Goal: Information Seeking & Learning: Learn about a topic

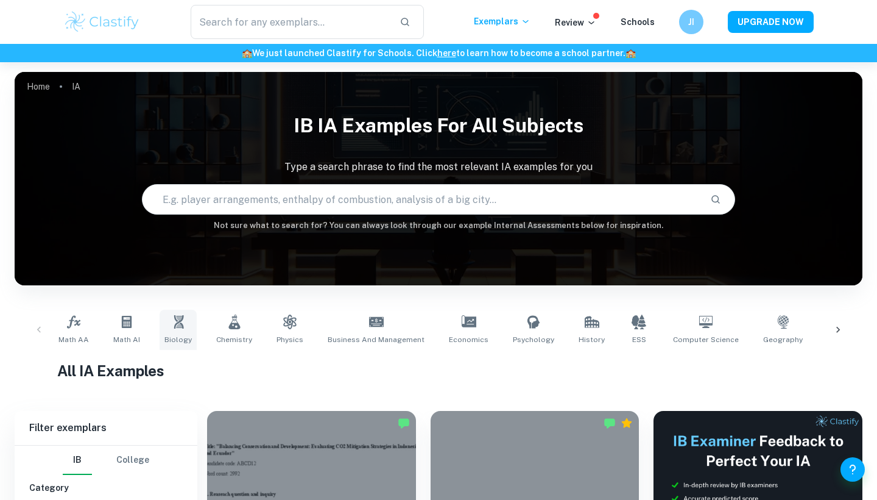
scroll to position [20, 0]
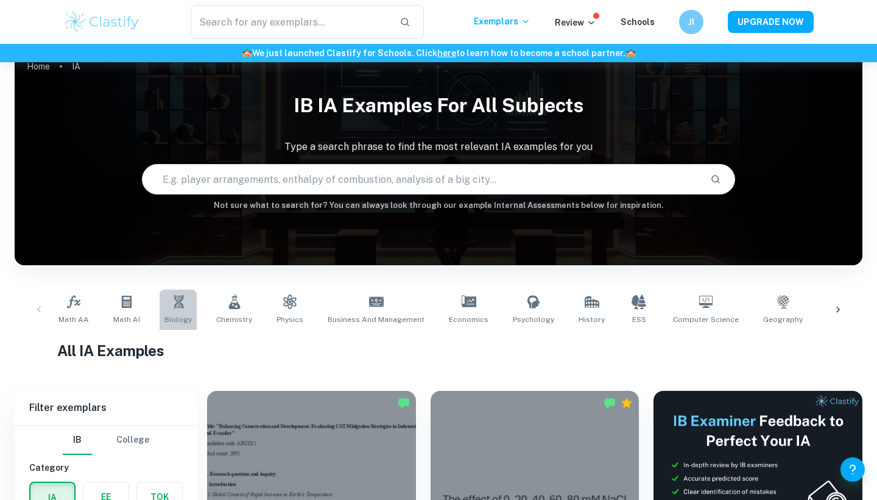
click at [179, 307] on icon at bounding box center [178, 301] width 15 height 15
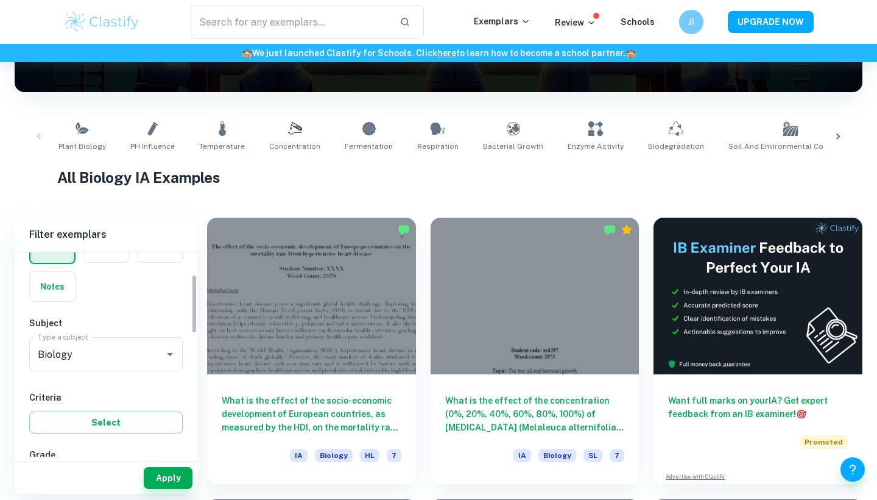
scroll to position [79, 0]
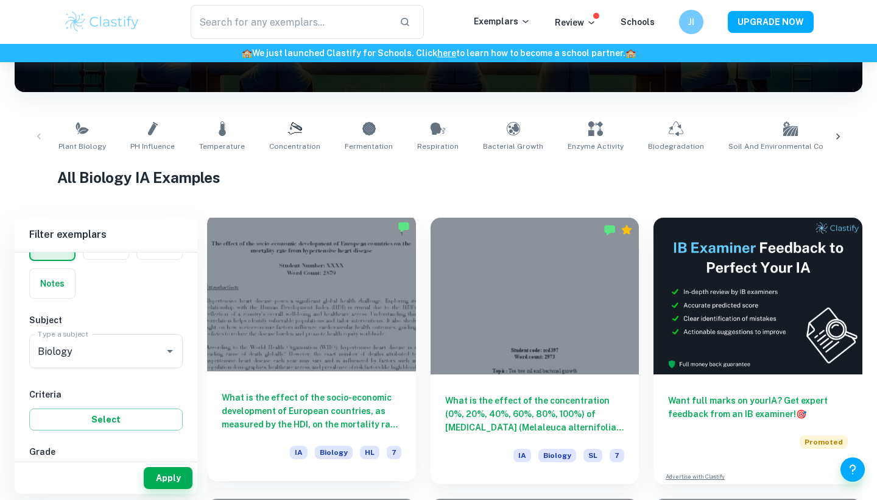
click at [333, 287] on div at bounding box center [311, 292] width 209 height 157
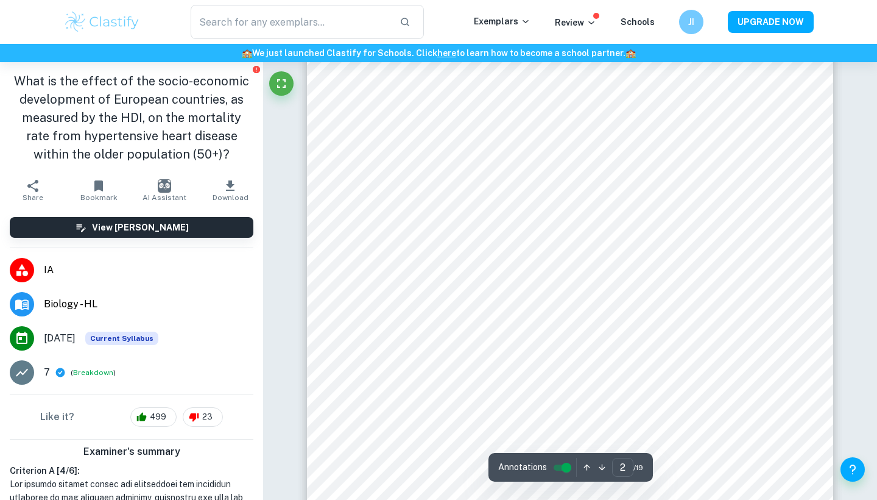
scroll to position [1029, 1]
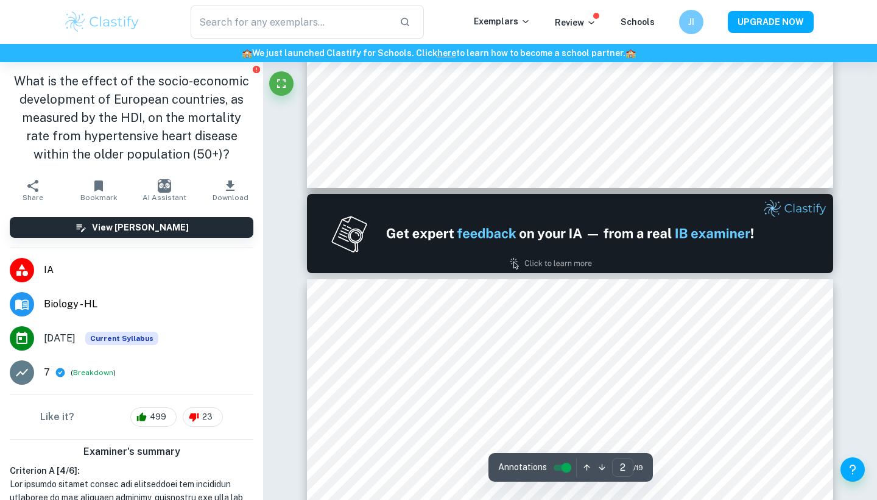
type input "1"
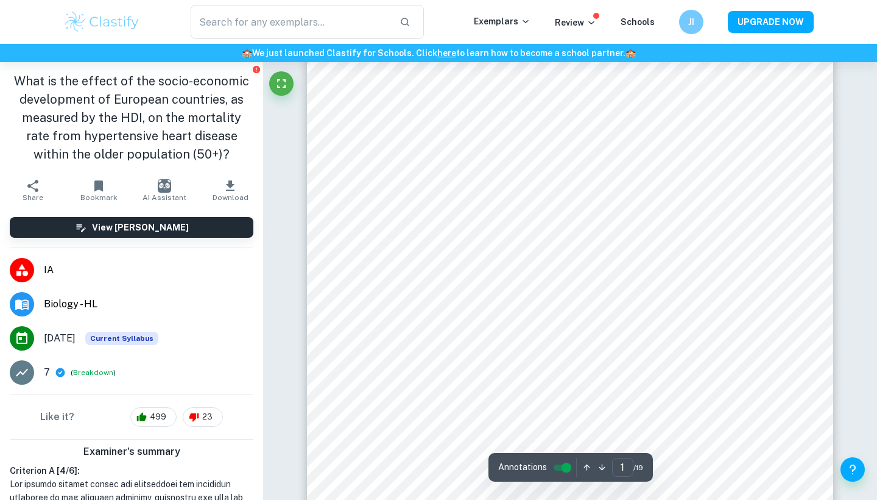
scroll to position [29, 0]
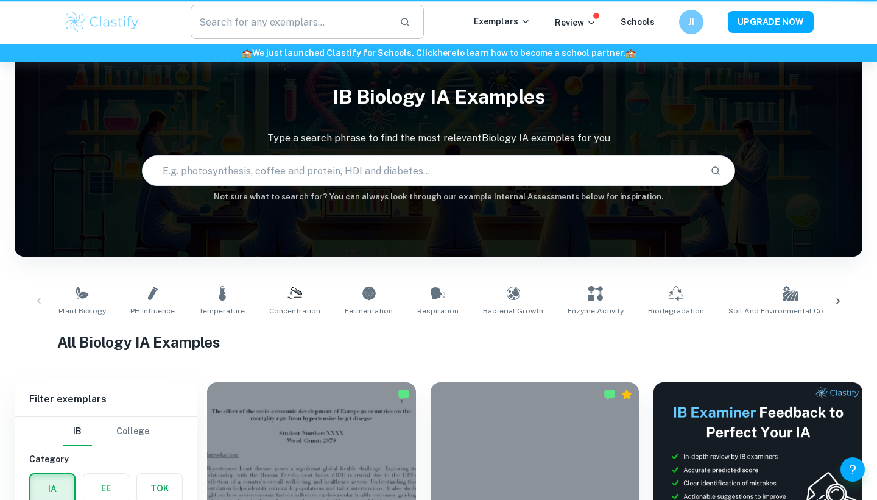
scroll to position [193, 0]
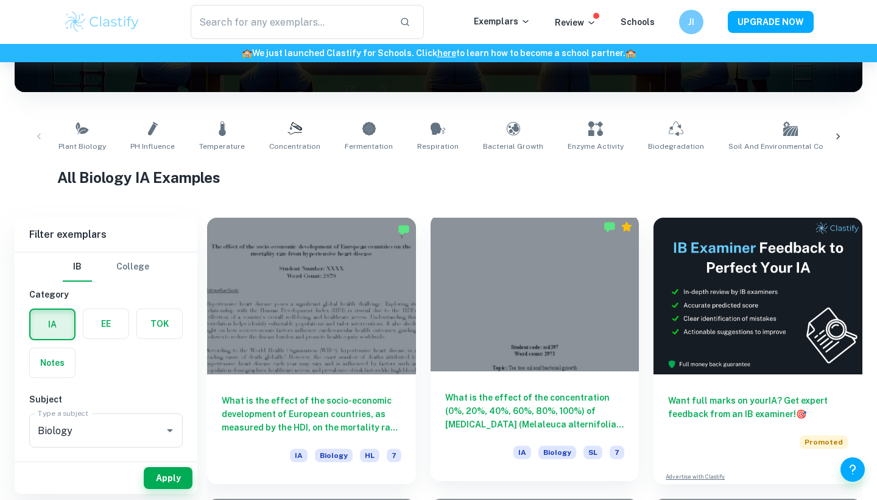
click at [517, 333] on div at bounding box center [535, 292] width 209 height 157
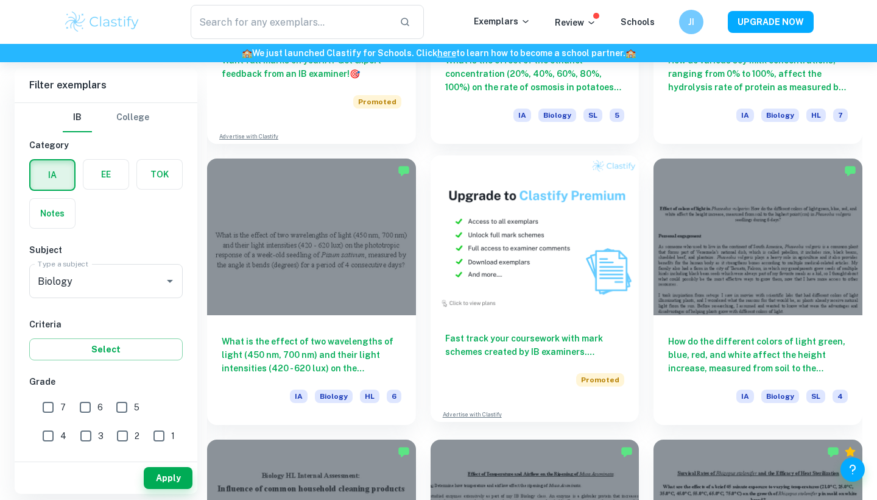
scroll to position [2220, 0]
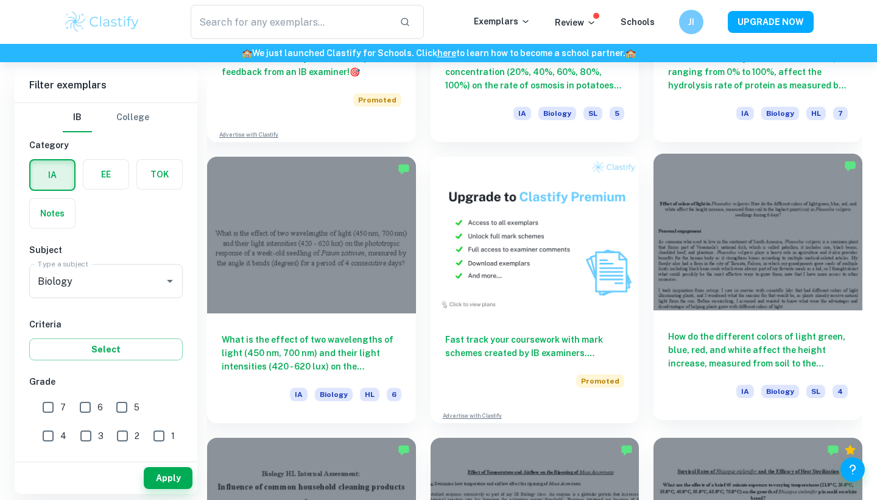
click at [760, 249] on div at bounding box center [758, 232] width 209 height 157
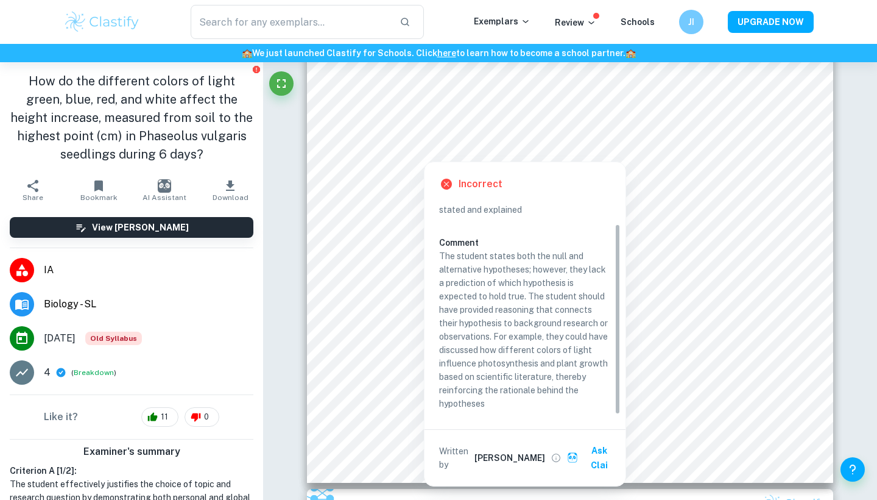
scroll to position [25, 0]
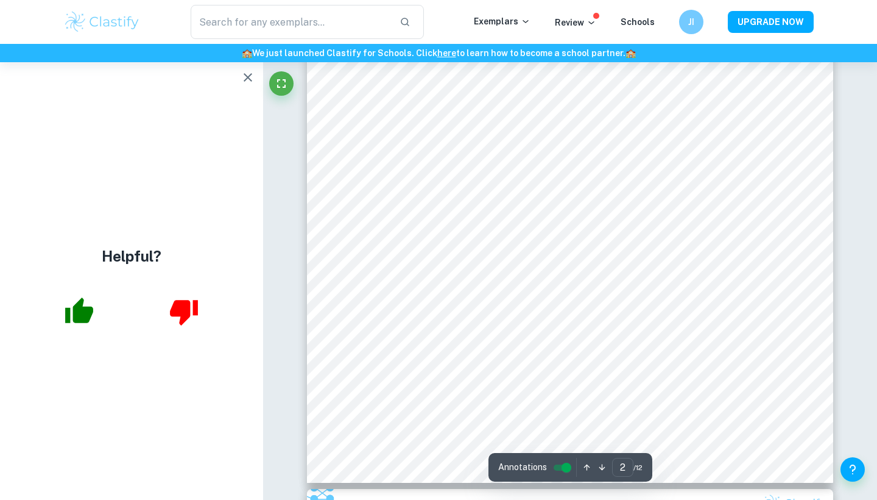
click at [84, 322] on icon "button" at bounding box center [79, 310] width 28 height 26
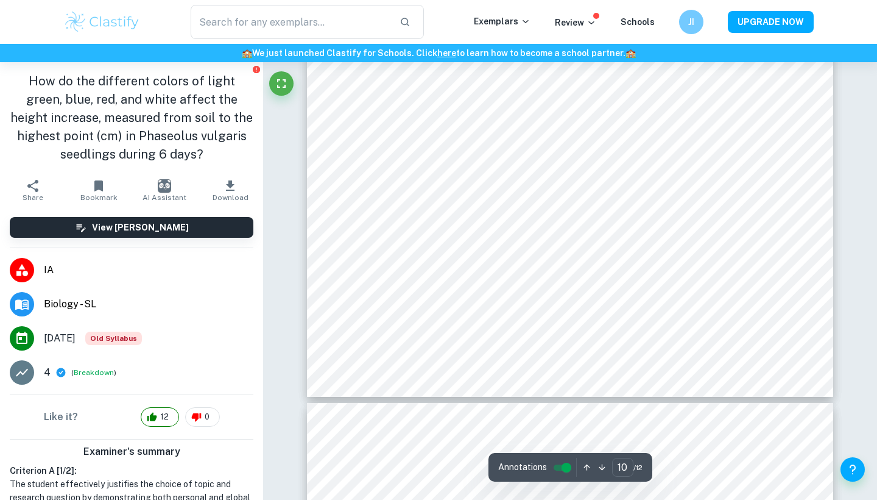
scroll to position [6802, 0]
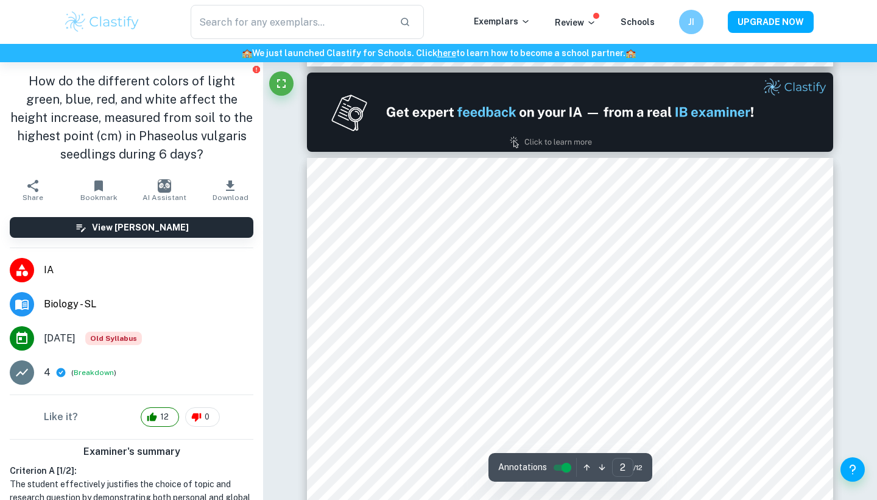
type input "1"
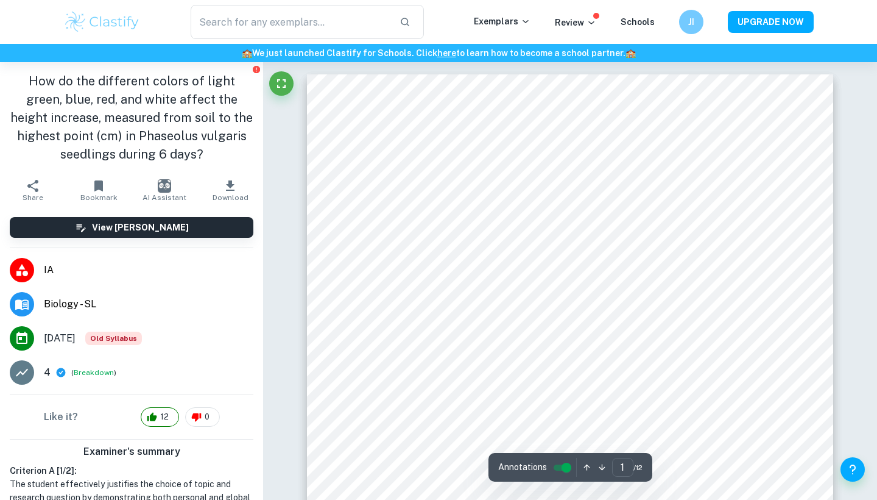
scroll to position [0, 0]
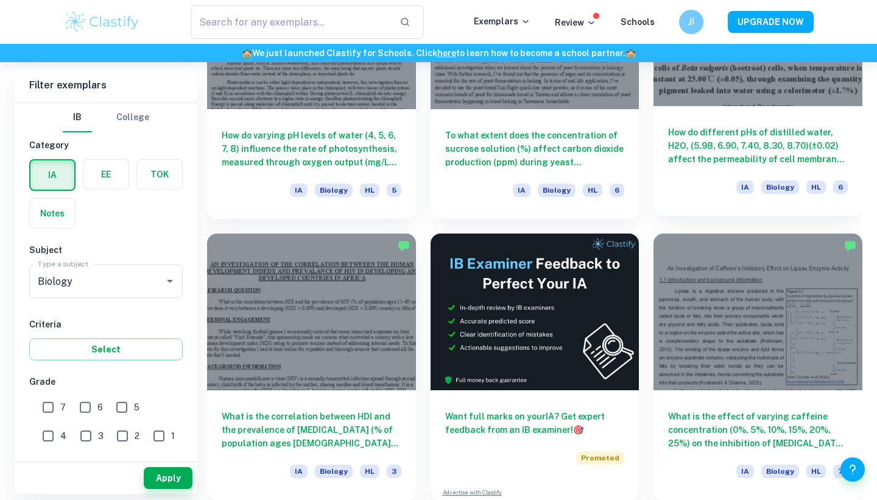
scroll to position [3272, 0]
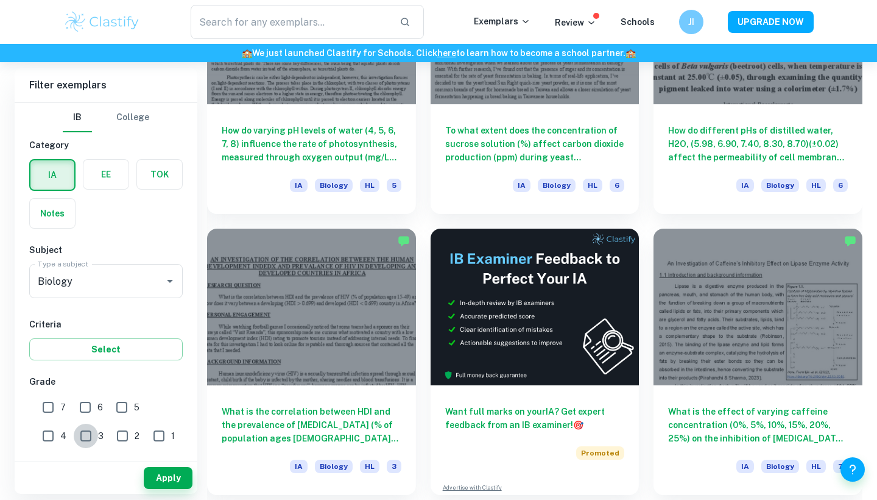
click at [74, 441] on input "3" at bounding box center [86, 435] width 24 height 24
checkbox input "true"
click at [174, 473] on button "Apply" at bounding box center [168, 478] width 49 height 22
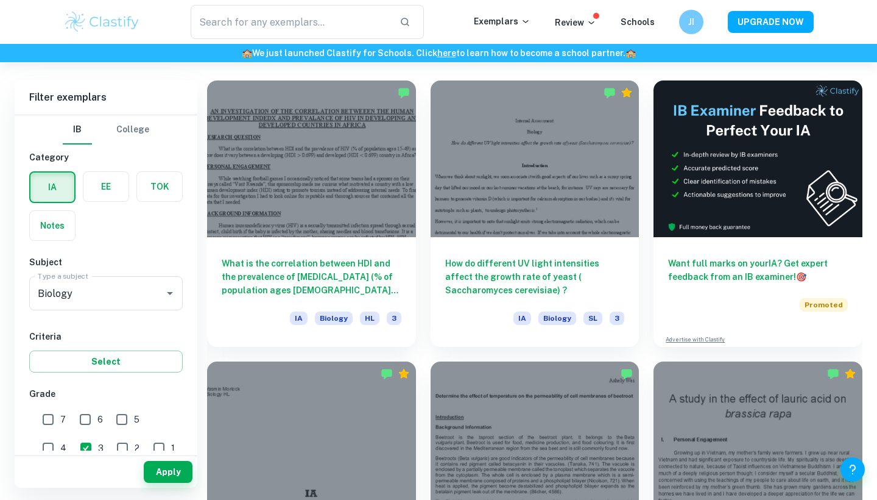
scroll to position [318, 0]
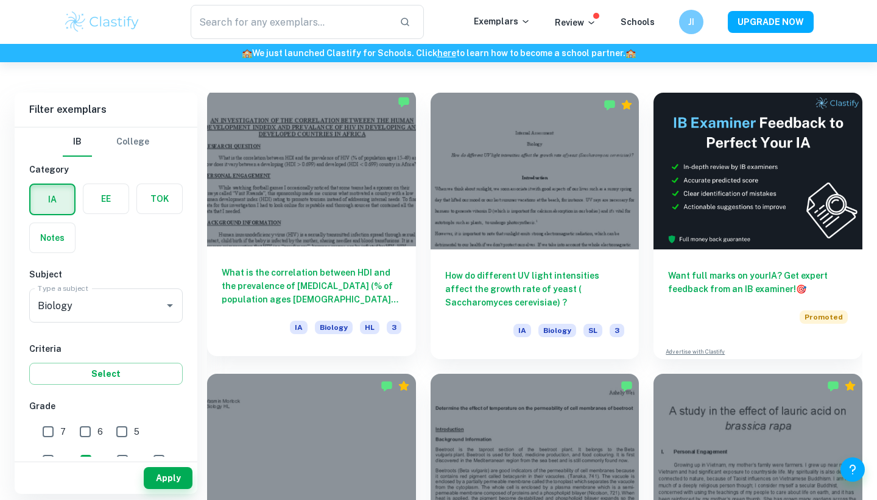
click at [341, 174] on div at bounding box center [311, 168] width 209 height 157
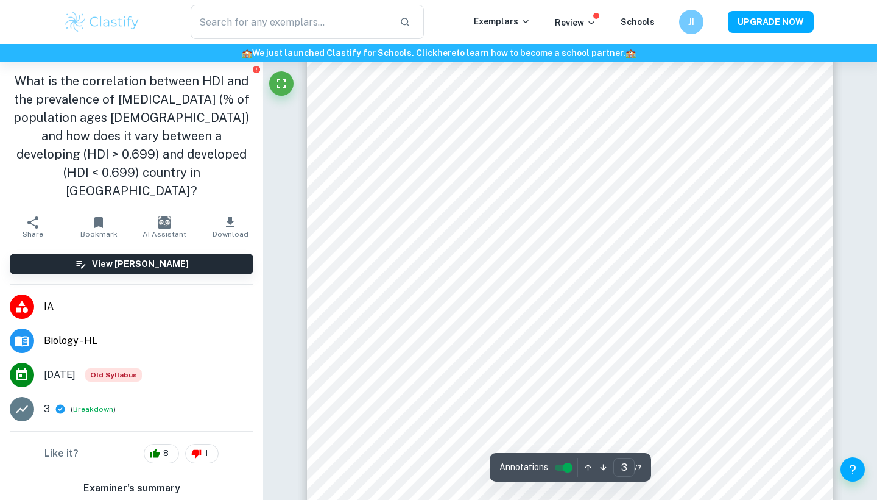
scroll to position [1592, 1]
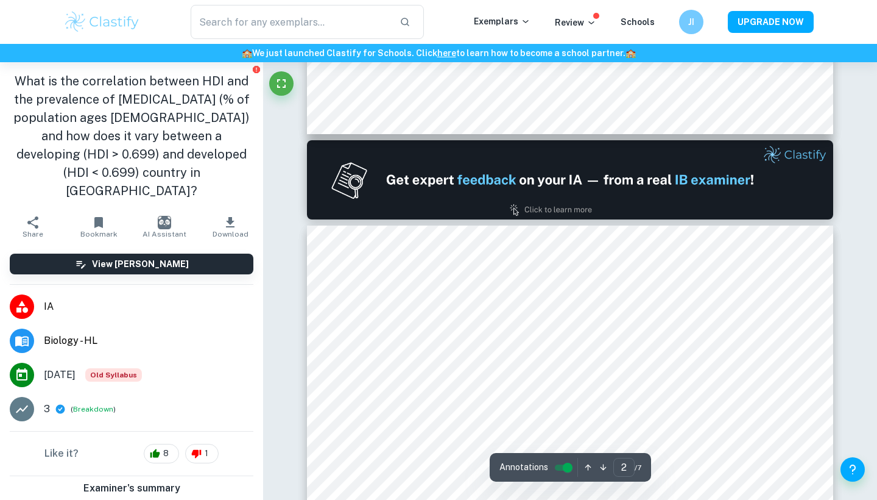
type input "1"
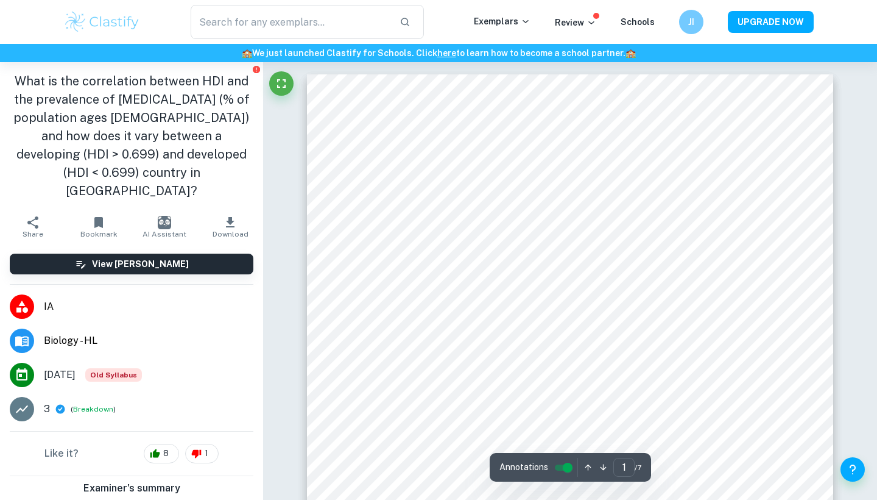
scroll to position [0, 0]
click at [87, 403] on button "Breakdown" at bounding box center [93, 408] width 40 height 11
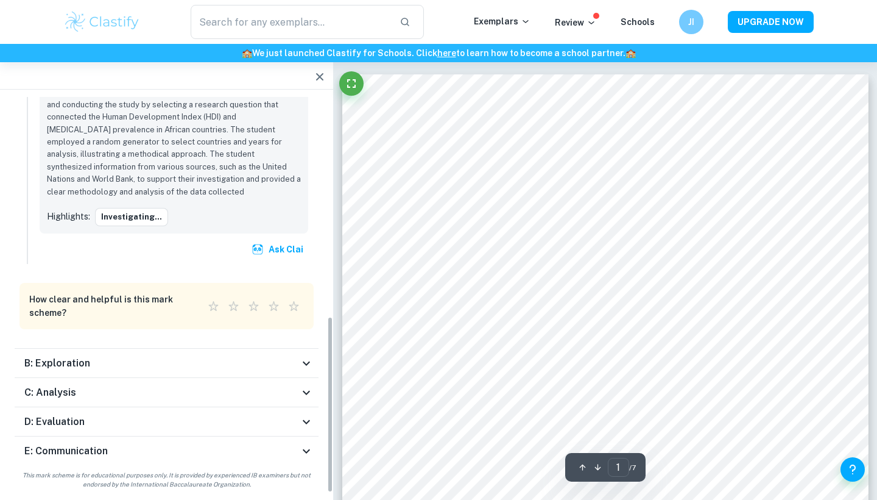
scroll to position [491, 0]
click at [90, 353] on div "B: Exploration" at bounding box center [167, 364] width 304 height 29
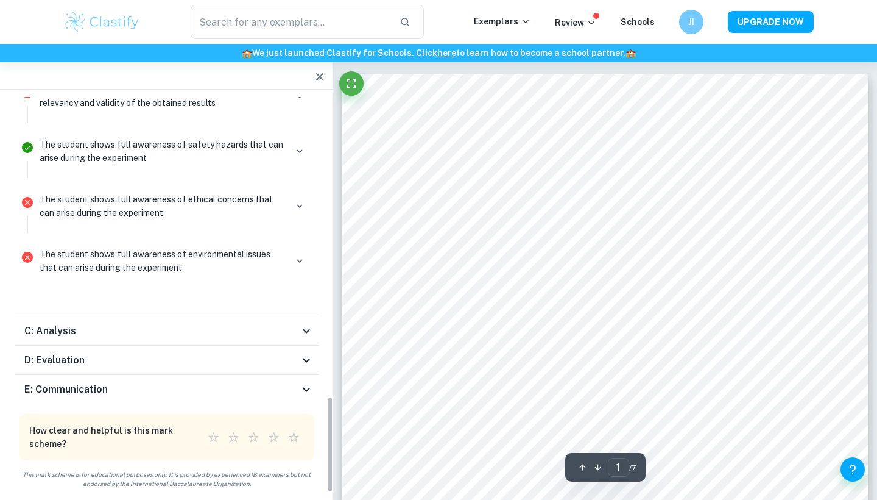
scroll to position [1221, 0]
click at [92, 384] on h6 "E: Communication" at bounding box center [65, 391] width 83 height 15
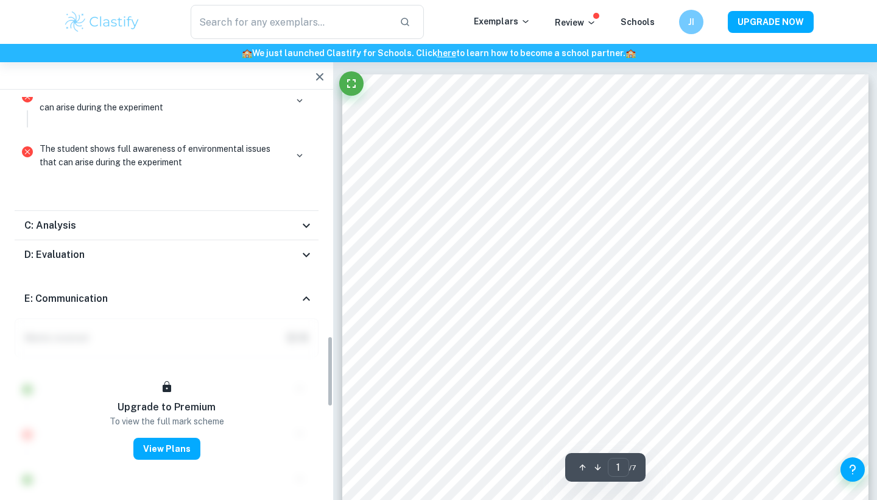
scroll to position [1355, 0]
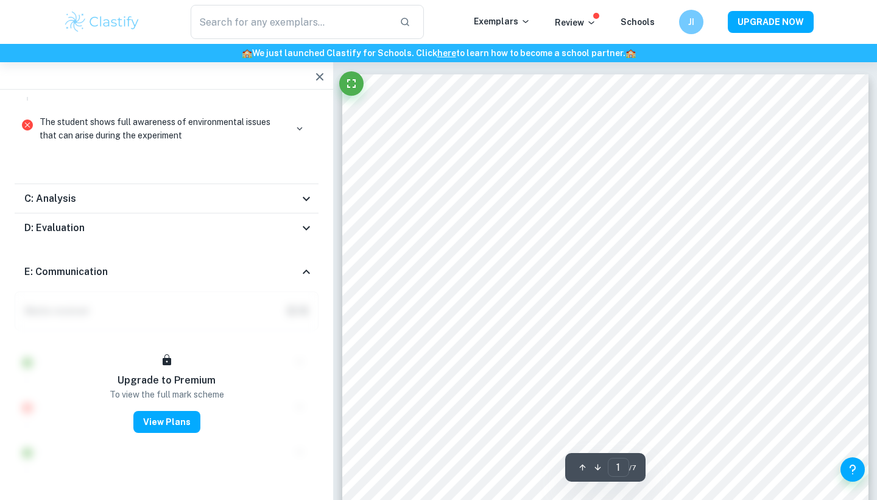
click at [127, 236] on div "D: Evaluation" at bounding box center [167, 227] width 304 height 29
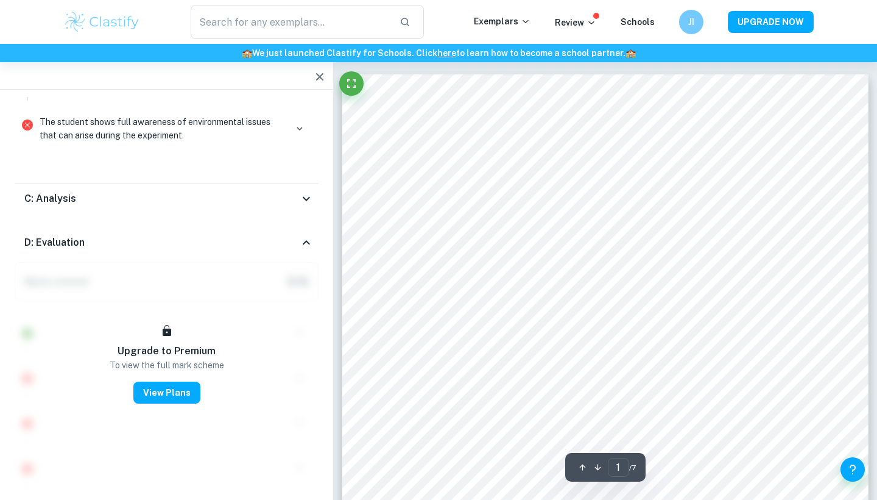
click at [137, 194] on div "C: Analysis" at bounding box center [161, 198] width 275 height 15
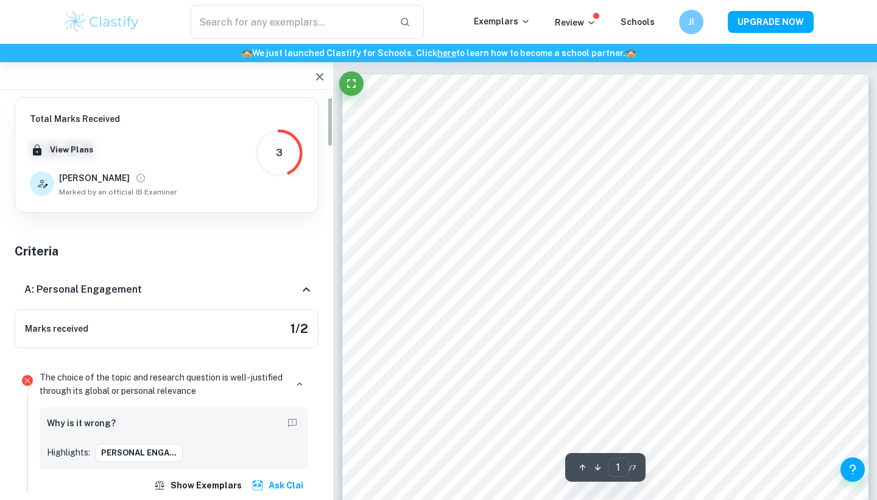
scroll to position [0, 0]
click at [314, 78] on icon "button" at bounding box center [320, 76] width 15 height 15
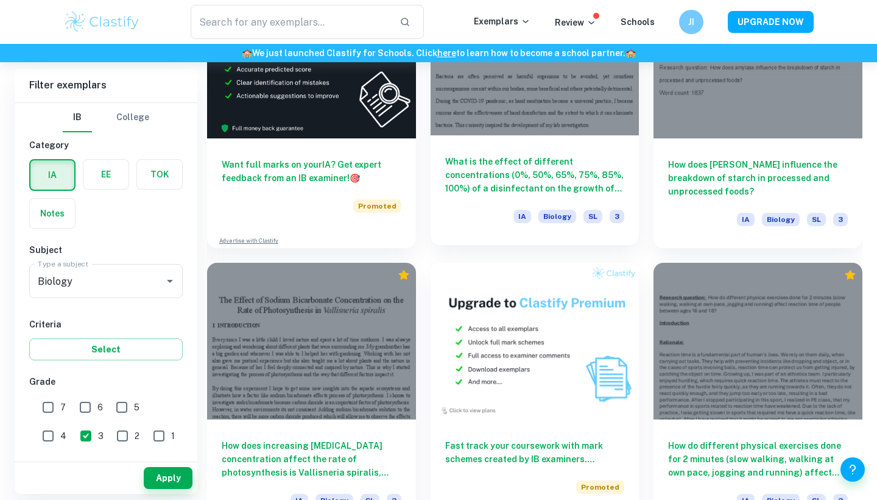
scroll to position [2160, 0]
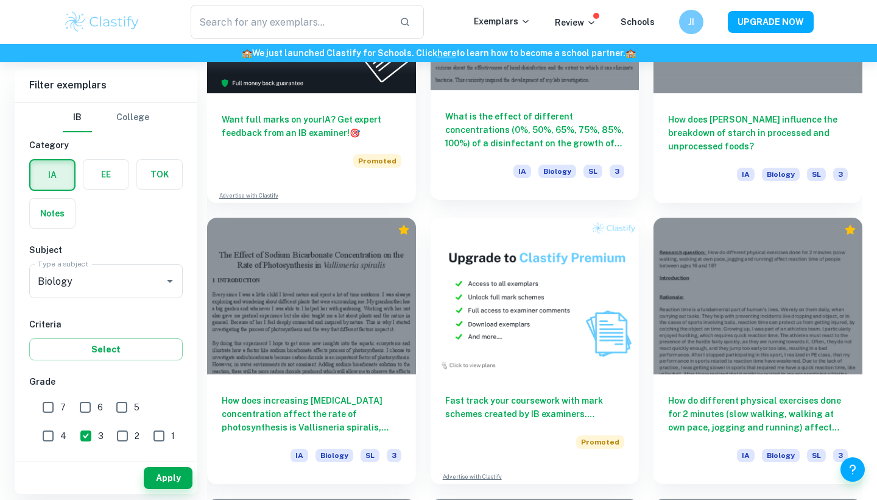
click at [577, 111] on h6 "What is the effect of different concentrations (0%, 50%, 65%, 75%, 85%, 100%) o…" at bounding box center [535, 130] width 180 height 40
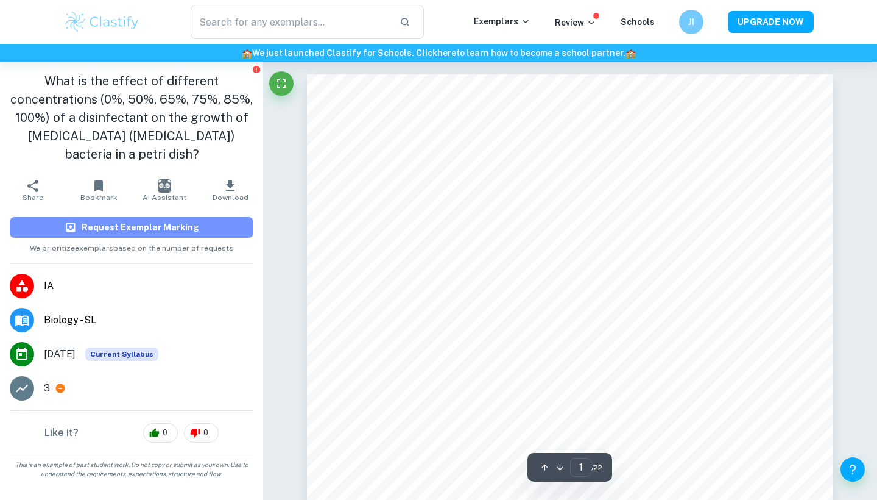
click at [174, 227] on h6 "Request Exemplar Marking" at bounding box center [141, 227] width 118 height 13
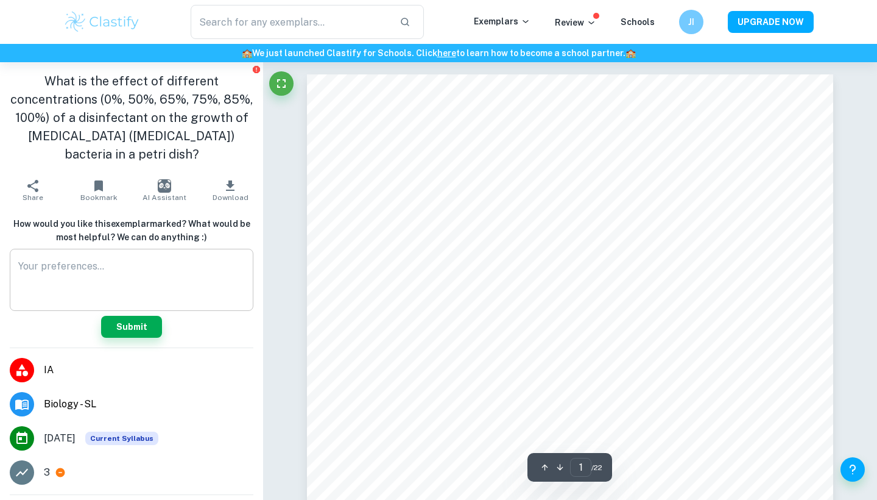
click at [201, 295] on textarea at bounding box center [131, 280] width 227 height 42
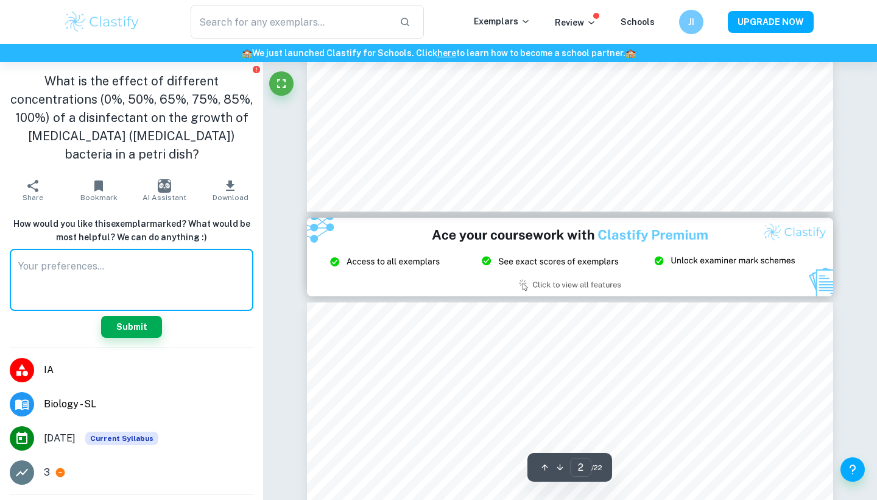
type input "3"
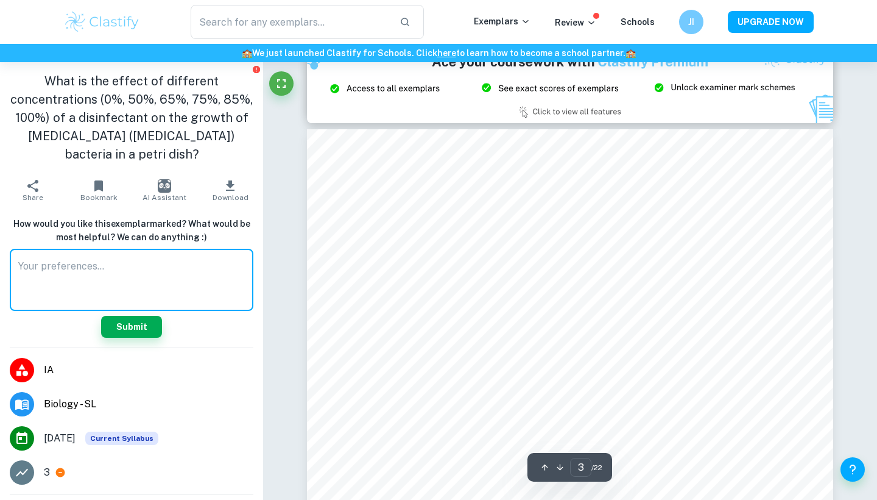
scroll to position [1615, 0]
type textarea "R"
click at [124, 328] on button "Submit" at bounding box center [131, 327] width 61 height 22
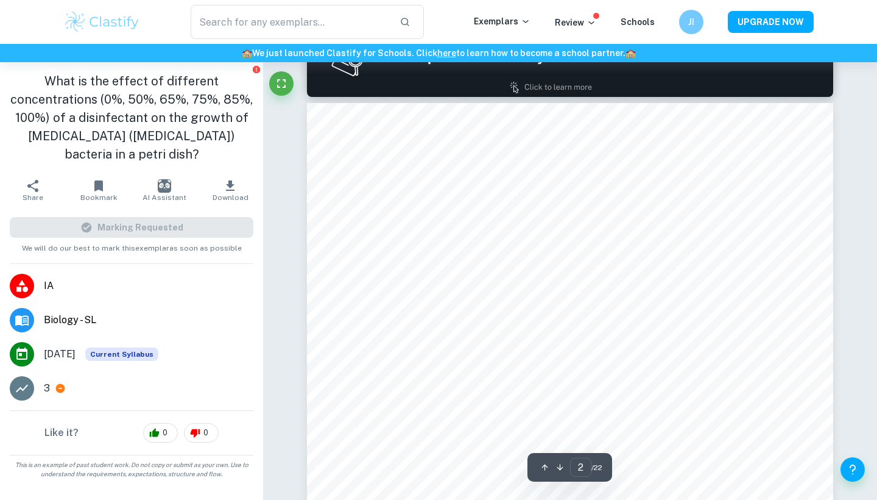
type input "1"
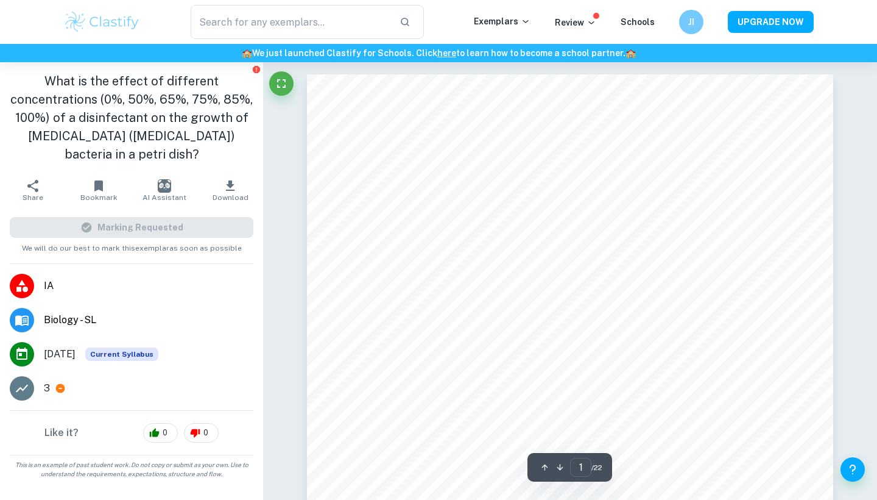
scroll to position [0, 0]
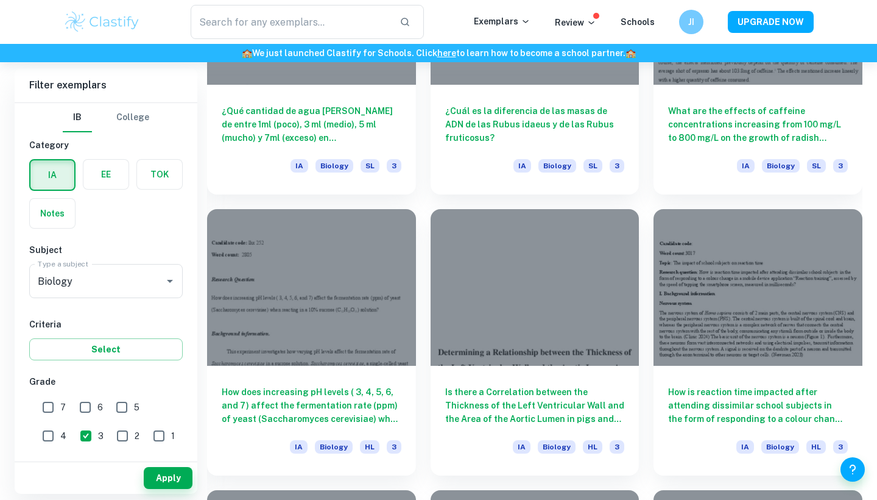
scroll to position [2732, 0]
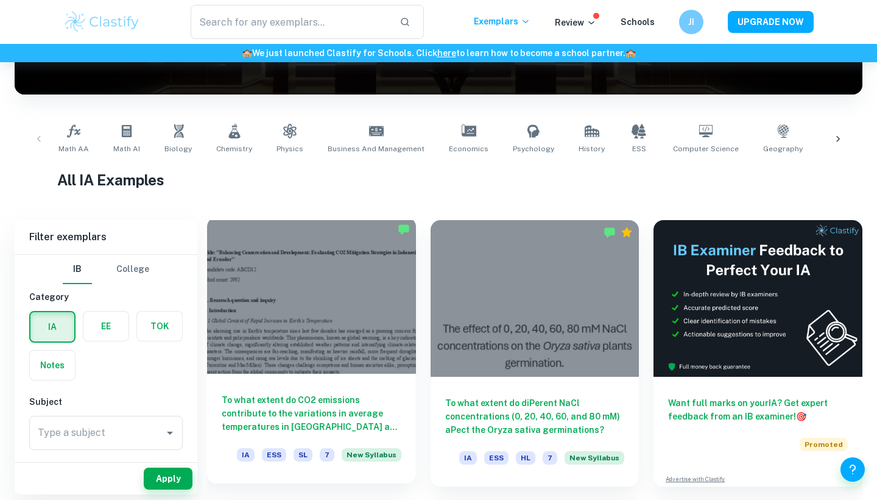
scroll to position [186, 0]
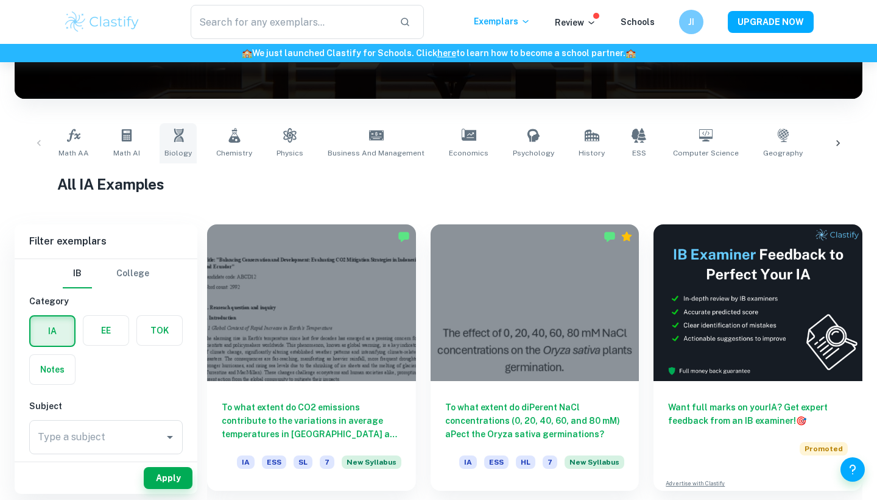
click at [186, 135] on link "Biology" at bounding box center [178, 143] width 37 height 40
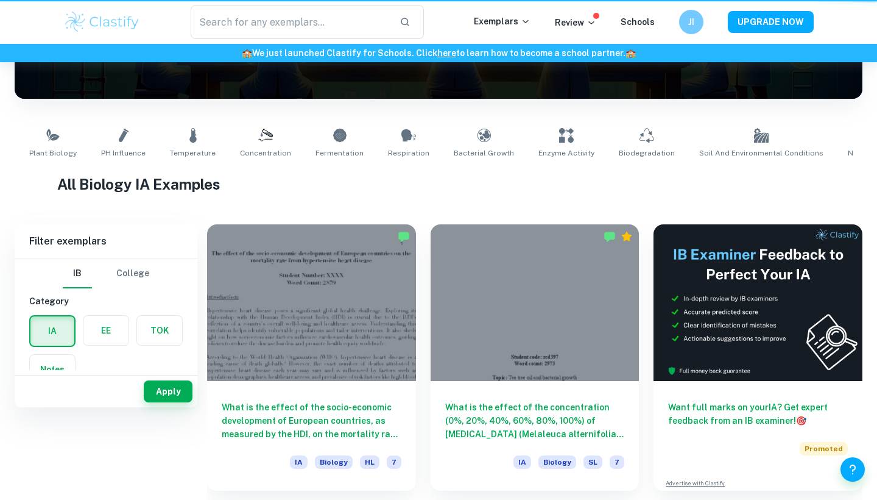
type input "Biology"
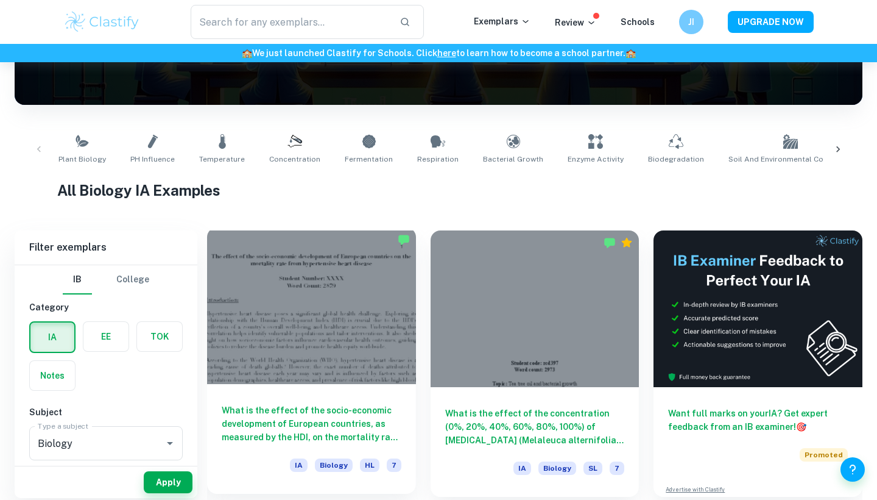
scroll to position [242, 0]
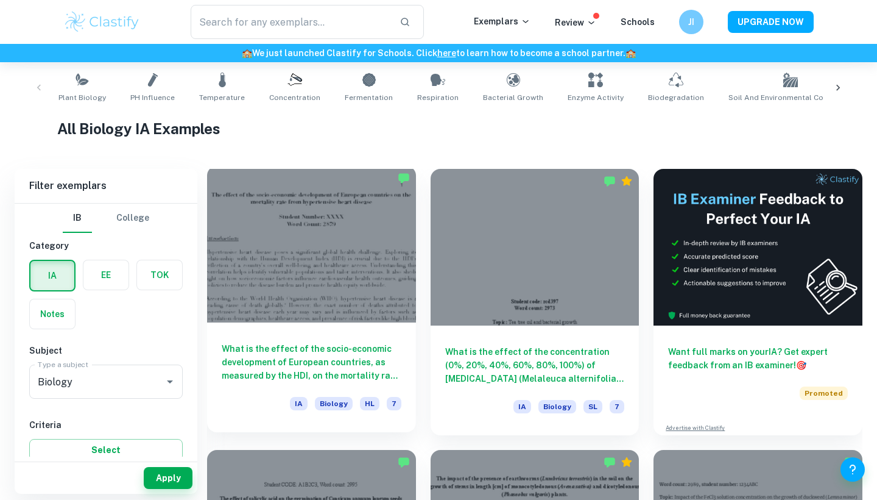
click at [329, 292] on div at bounding box center [311, 244] width 209 height 157
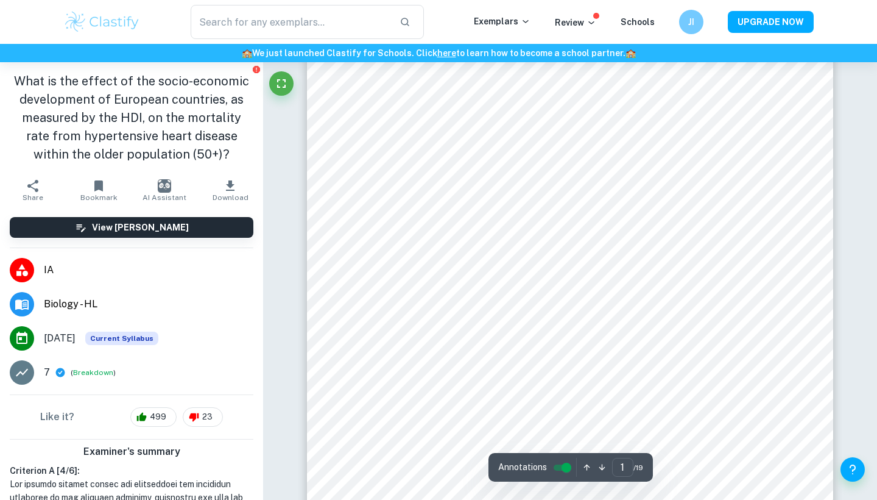
scroll to position [333, 0]
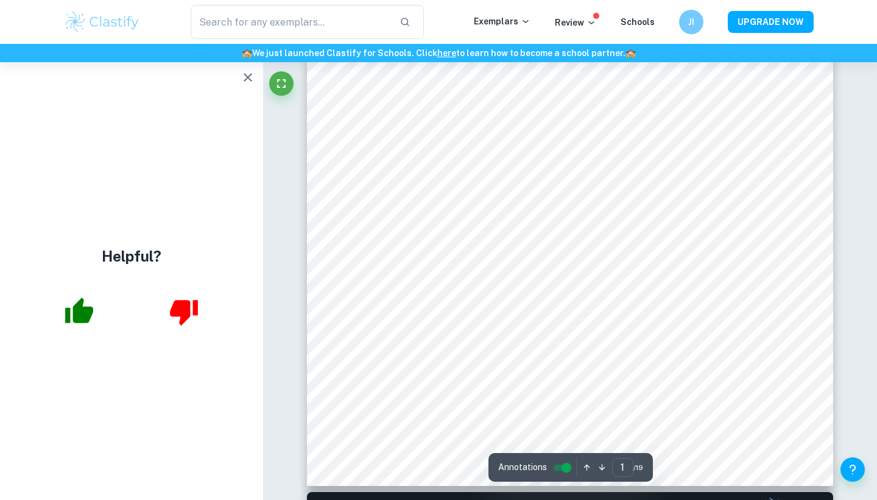
click at [84, 314] on icon "button" at bounding box center [79, 310] width 28 height 26
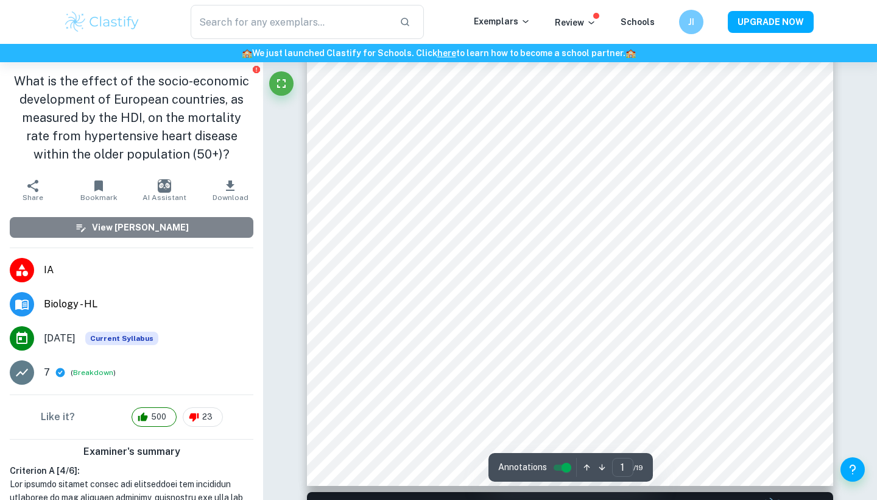
click at [235, 225] on button "View [PERSON_NAME]" at bounding box center [132, 227] width 244 height 21
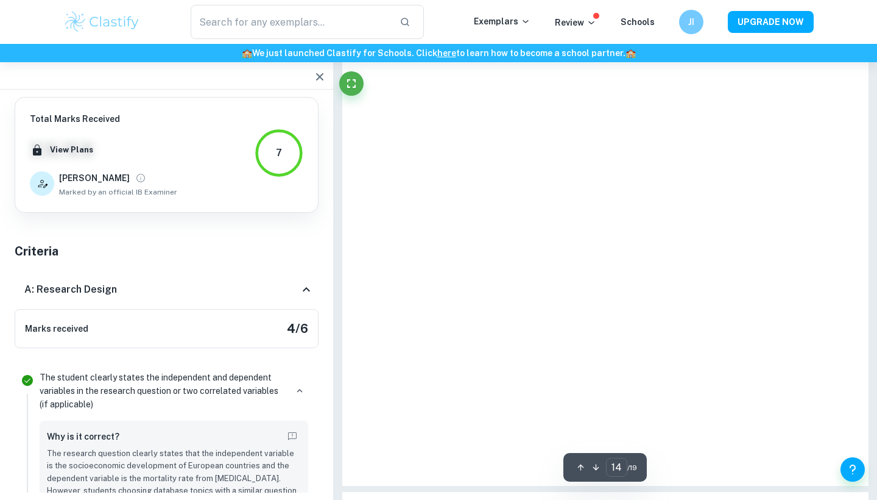
type input "1"
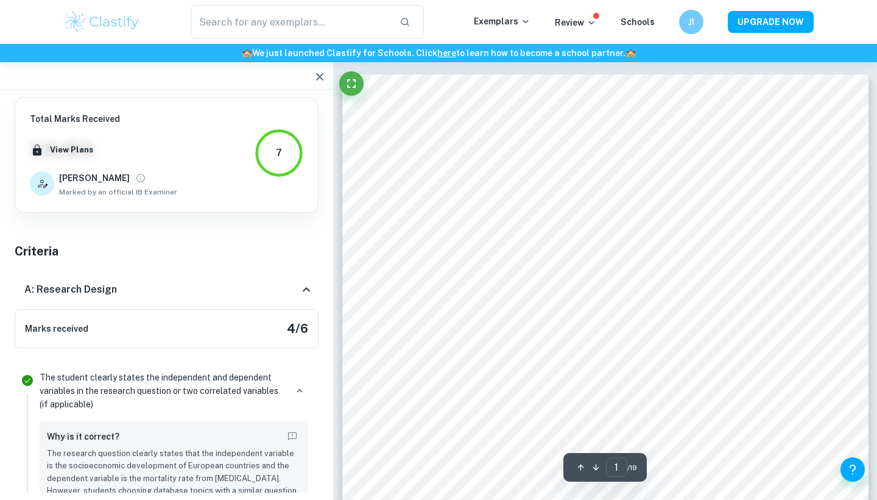
scroll to position [0, 0]
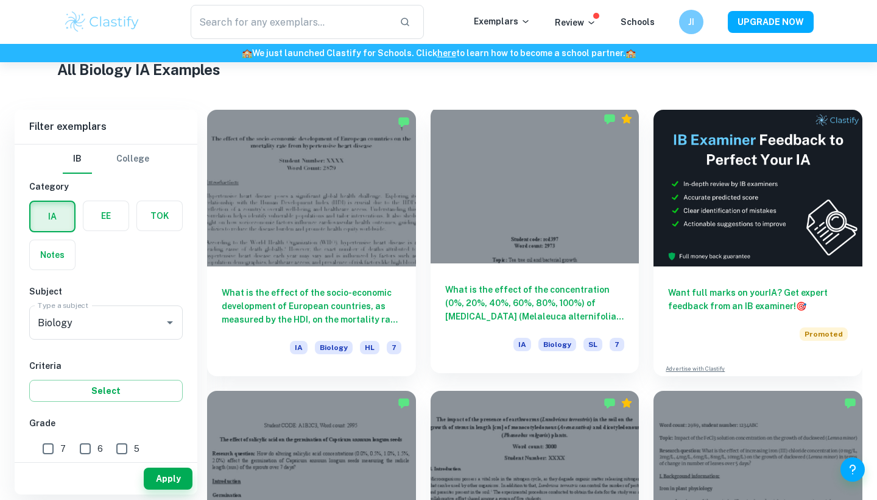
scroll to position [302, 0]
click at [516, 212] on div at bounding box center [535, 184] width 209 height 157
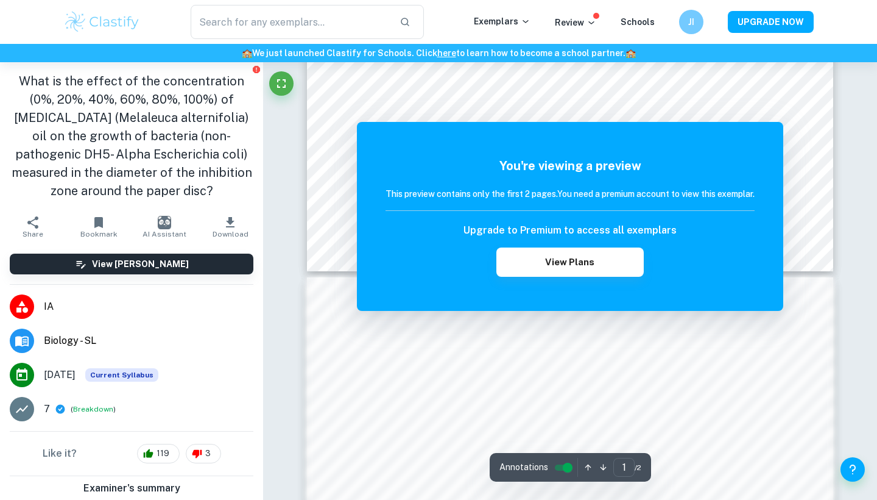
scroll to position [371, 0]
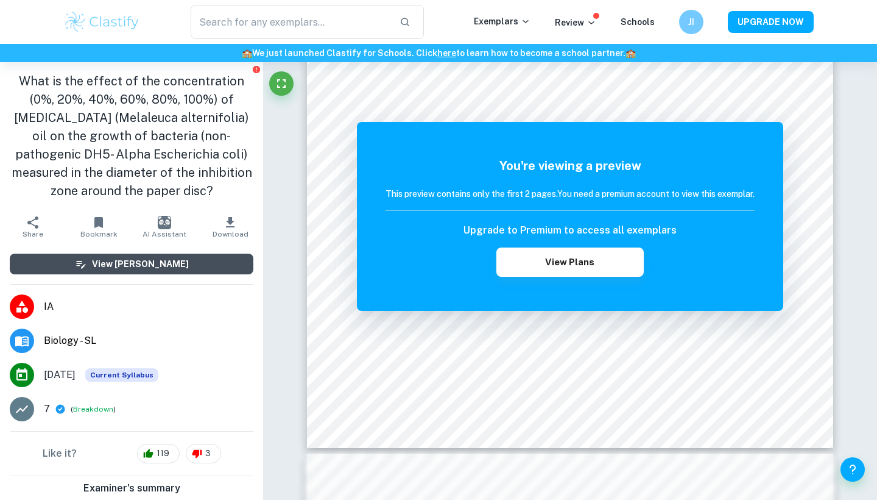
click at [197, 257] on button "View [PERSON_NAME]" at bounding box center [132, 263] width 244 height 21
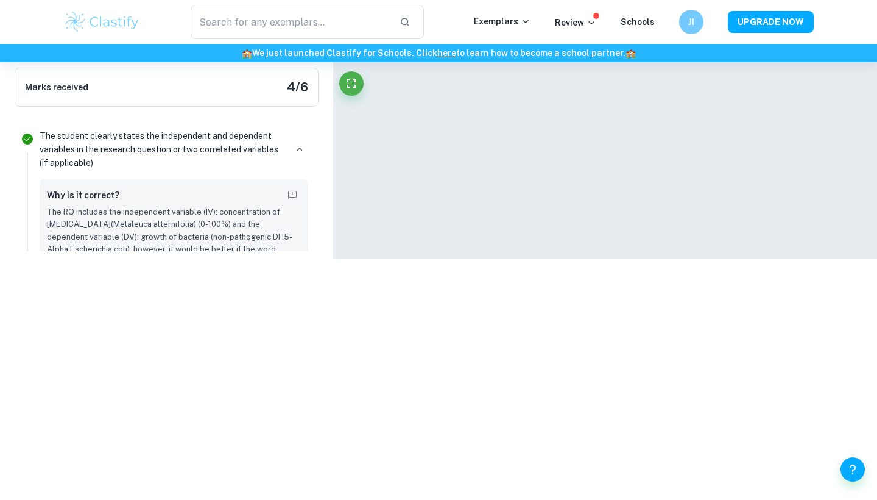
scroll to position [259, 0]
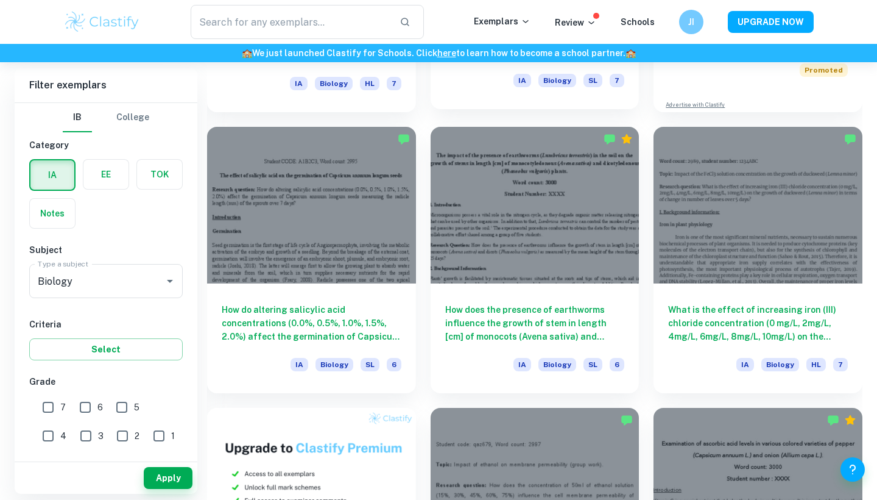
scroll to position [565, 0]
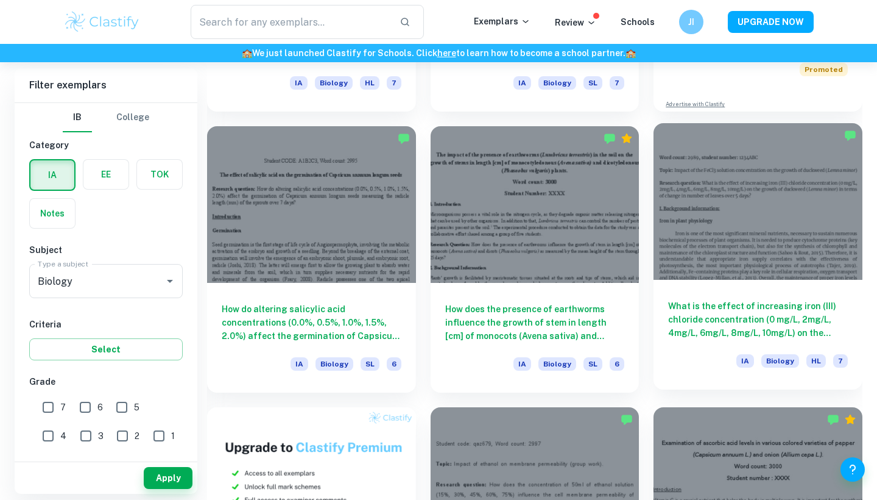
click at [784, 232] on div at bounding box center [758, 201] width 209 height 157
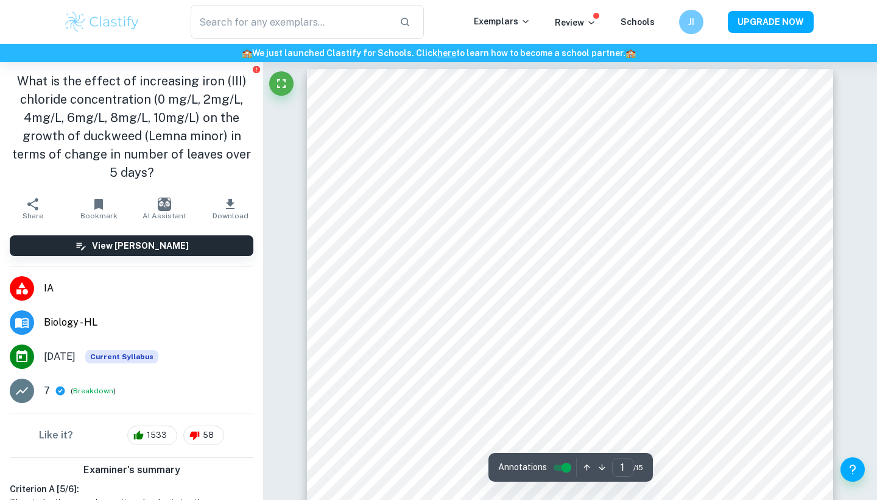
scroll to position [9, 0]
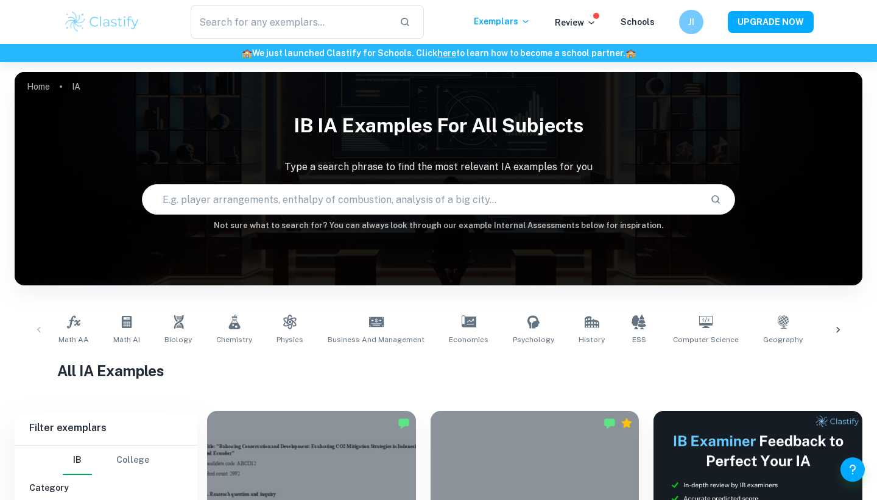
scroll to position [165, 0]
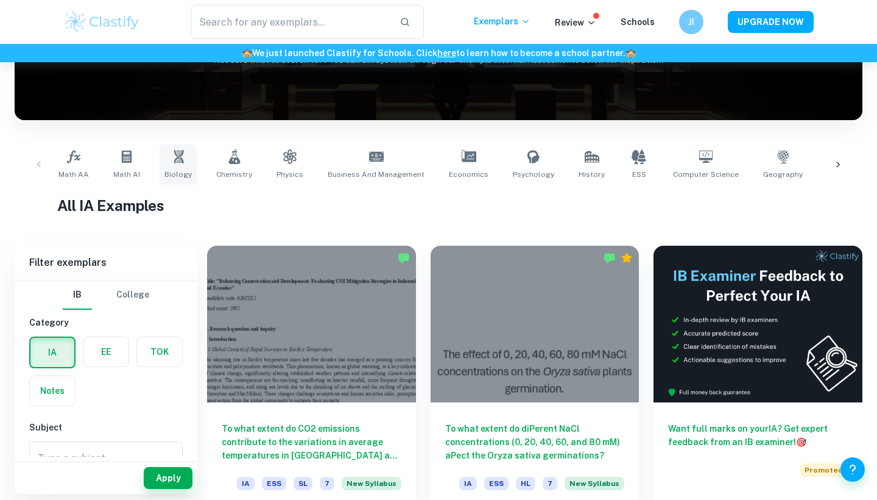
click at [174, 161] on icon at bounding box center [179, 156] width 10 height 13
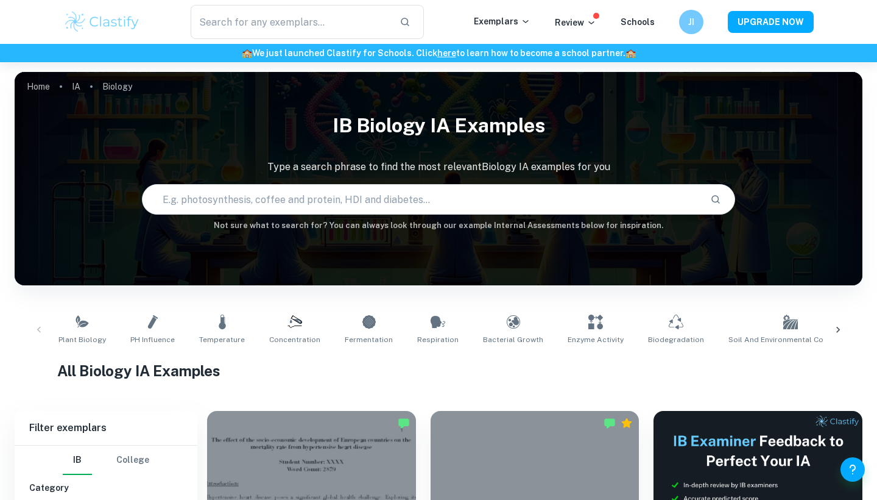
click at [120, 347] on div "Plant Biology pH Influence Temperature Concentration Fermentation Respiration B…" at bounding box center [439, 330] width 770 height 40
click at [97, 336] on span "Plant Biology" at bounding box center [82, 339] width 48 height 11
type input "Plant Biology"
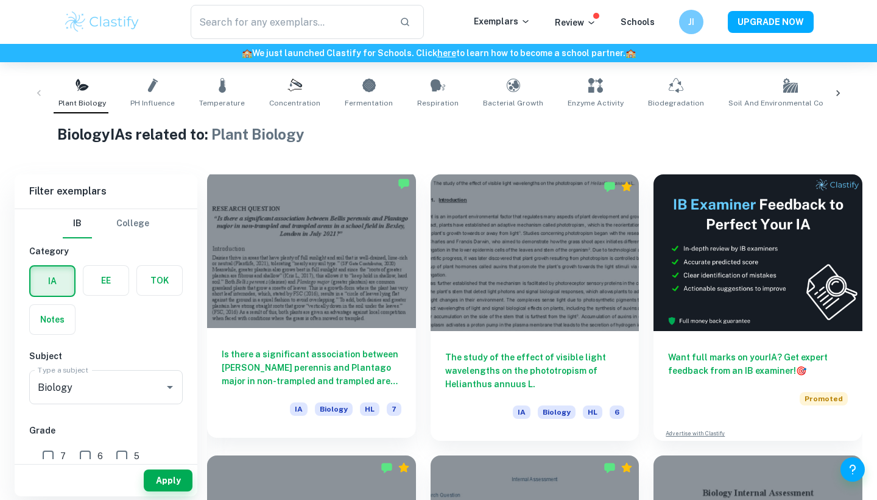
scroll to position [239, 0]
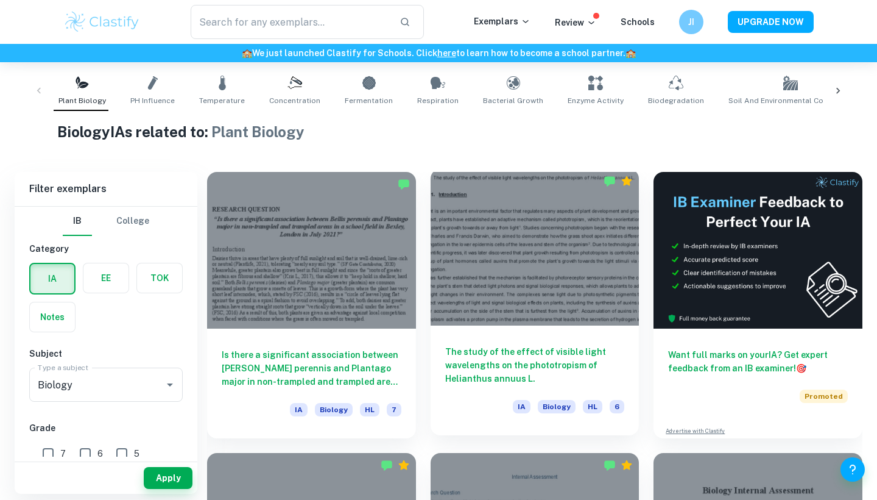
click at [464, 271] on div at bounding box center [535, 247] width 209 height 157
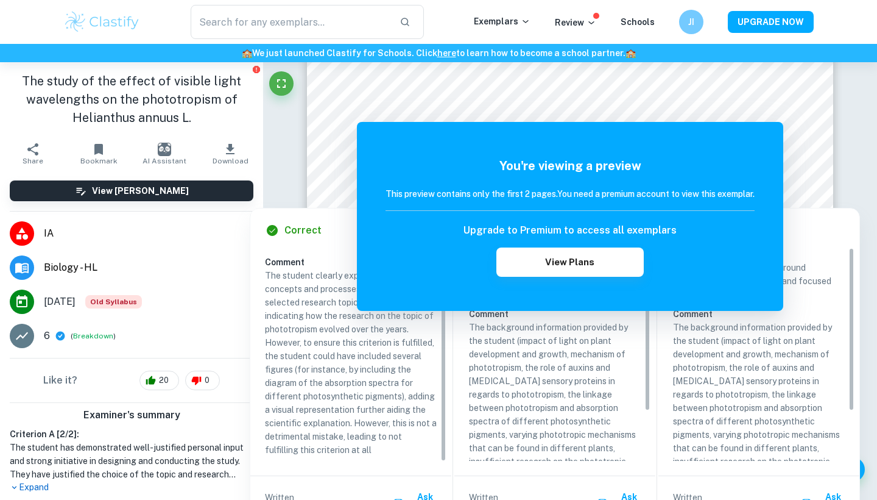
scroll to position [65, 0]
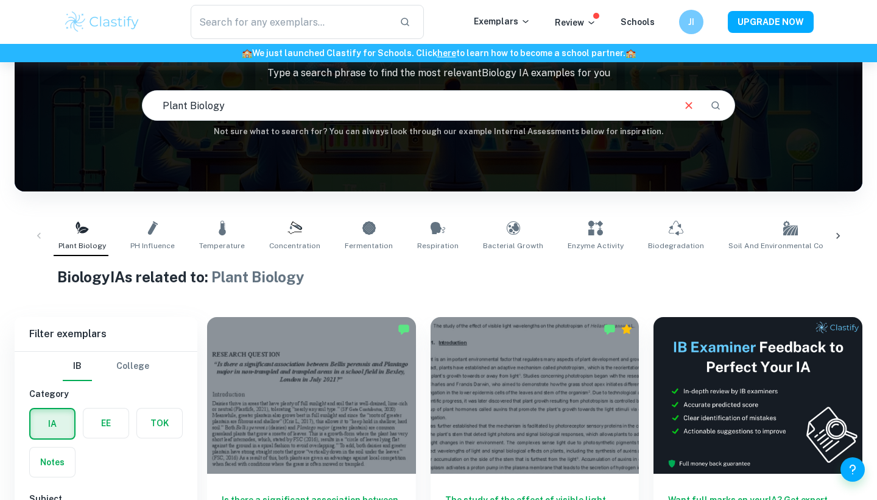
scroll to position [294, 0]
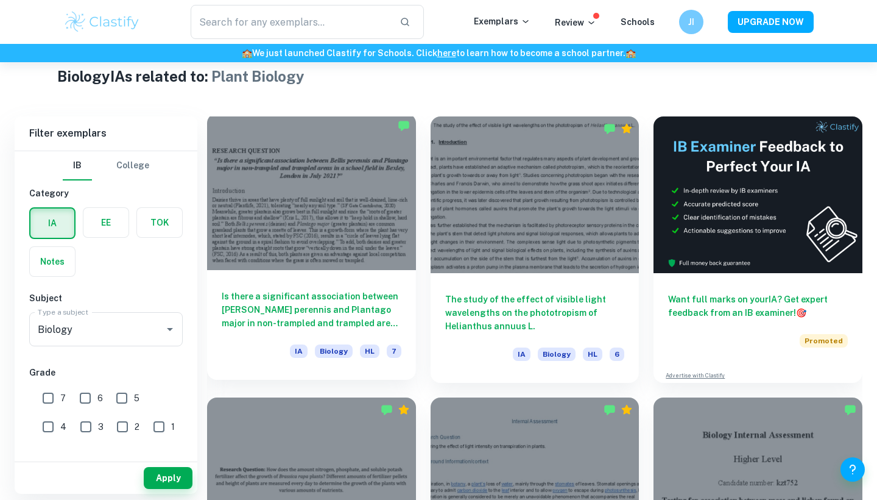
click at [311, 187] on div at bounding box center [311, 191] width 209 height 157
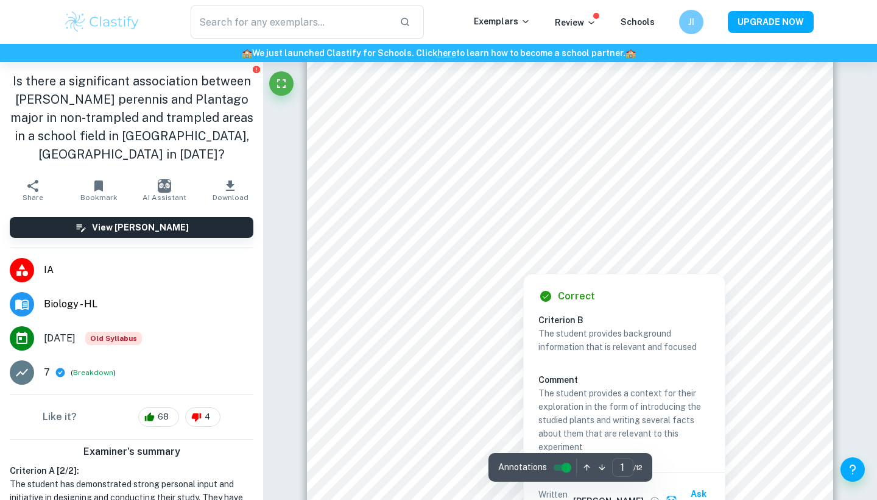
scroll to position [107, 0]
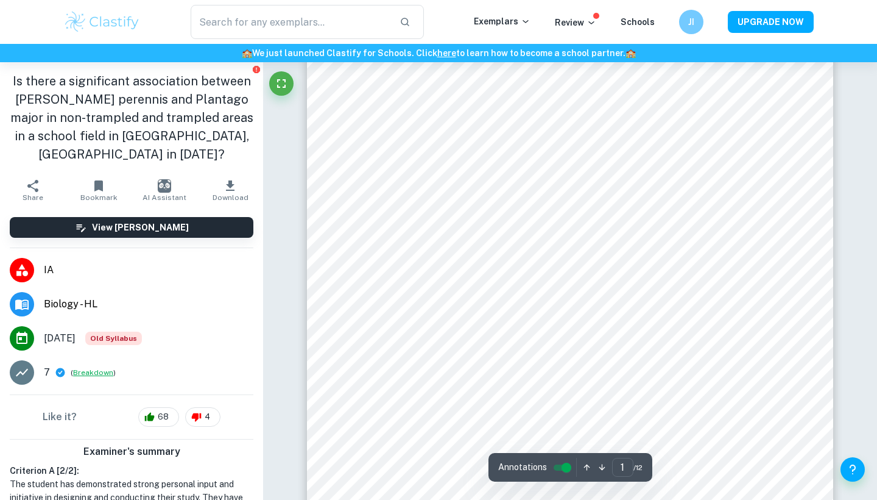
click at [101, 367] on button "Breakdown" at bounding box center [93, 372] width 40 height 11
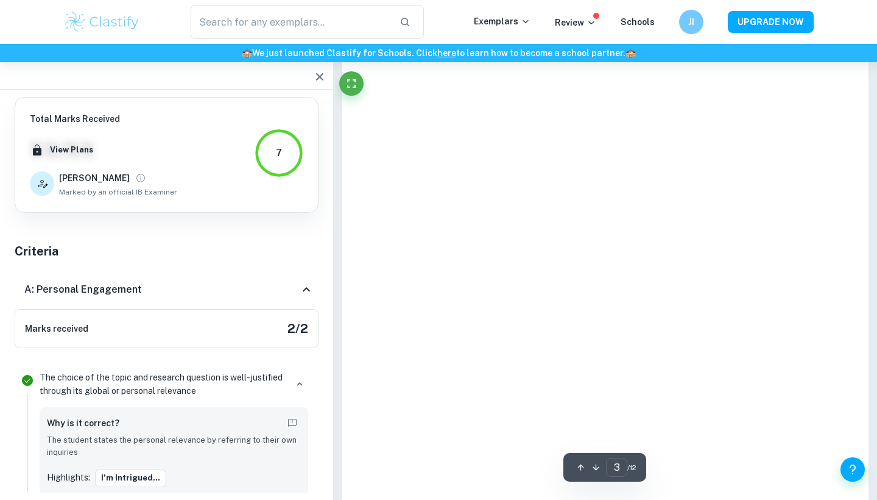
type input "1"
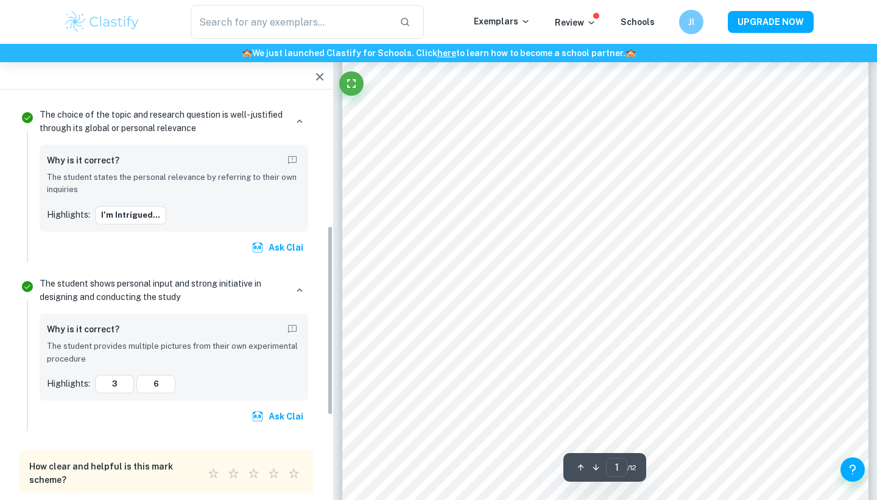
scroll to position [261, 0]
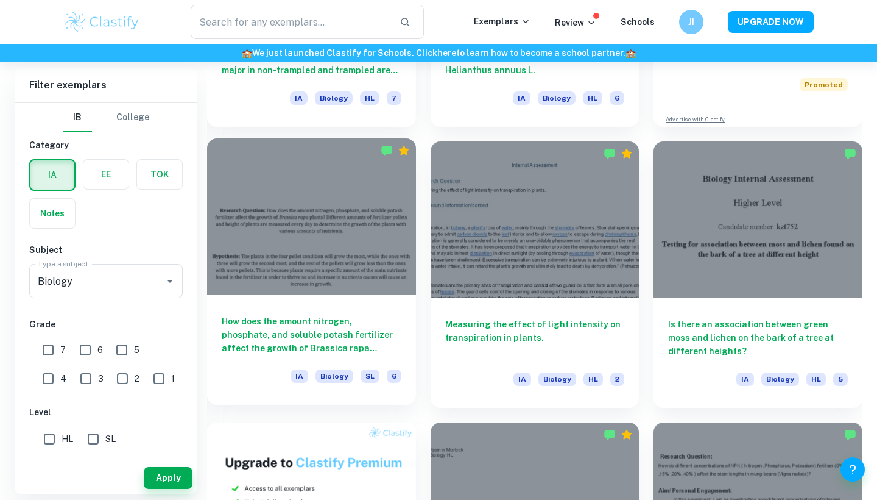
scroll to position [559, 0]
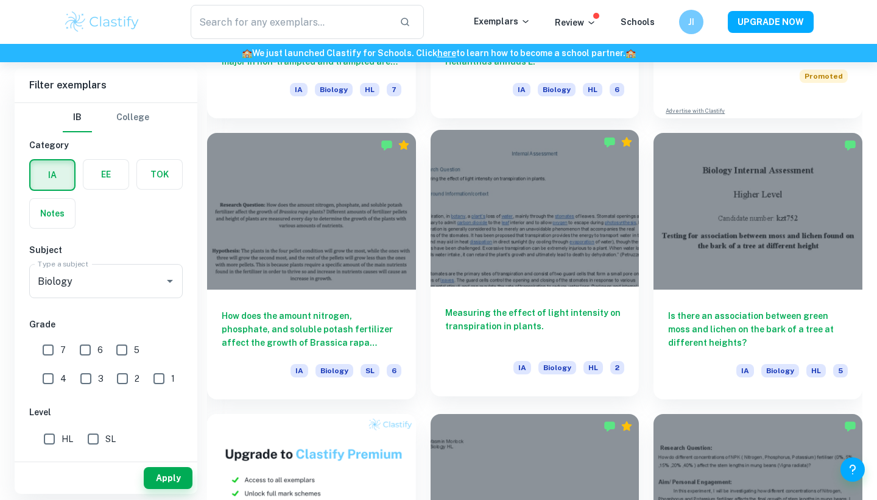
click at [567, 243] on div at bounding box center [535, 208] width 209 height 157
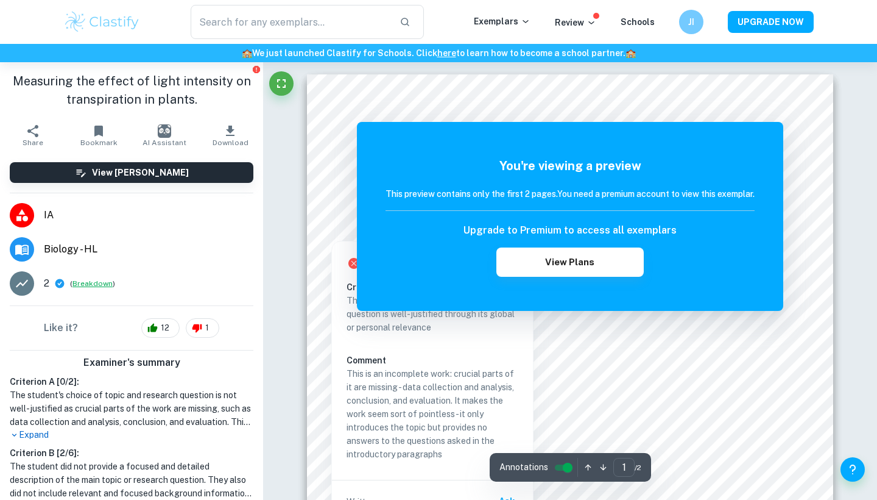
click at [104, 282] on button "Breakdown" at bounding box center [93, 283] width 40 height 11
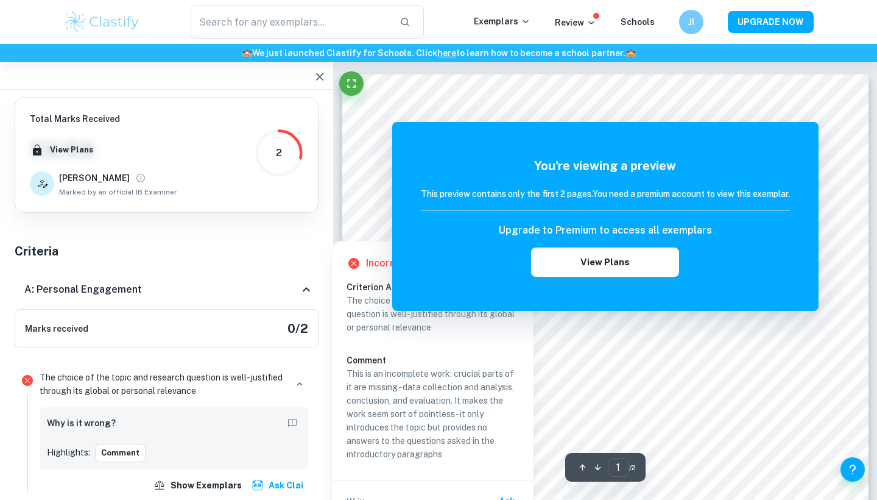
click at [320, 77] on icon "button" at bounding box center [319, 76] width 7 height 7
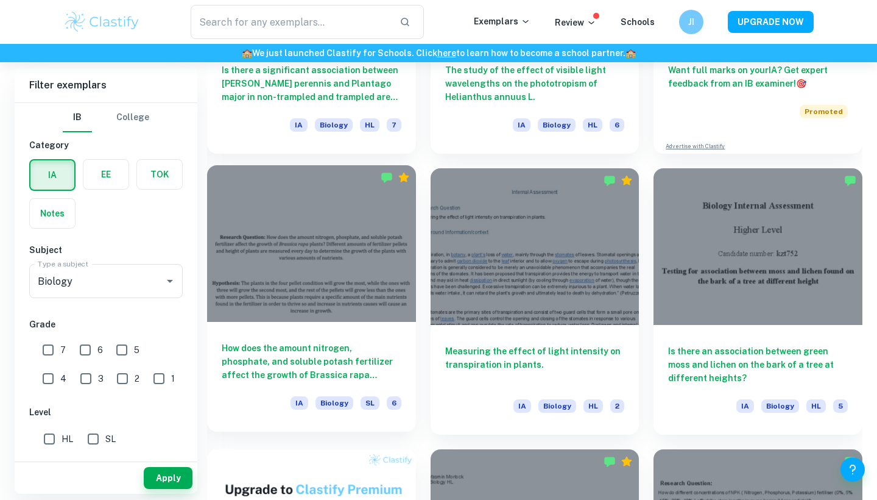
scroll to position [526, 0]
